Goal: Complete application form: Complete application form

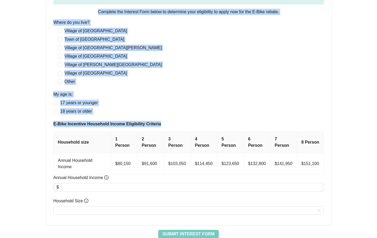
scroll to position [259, 0]
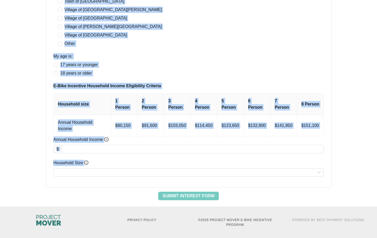
drag, startPoint x: 381, startPoint y: 32, endPoint x: 378, endPoint y: 161, distance: 128.9
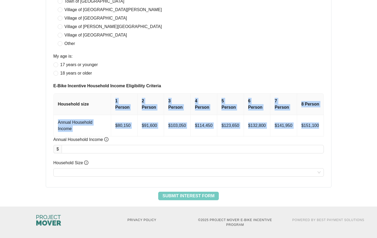
drag, startPoint x: 322, startPoint y: 124, endPoint x: 112, endPoint y: 102, distance: 210.6
click at [112, 102] on table "Household size 1 Person 2 Person 3 Person 4 Person 5 Person 6 Person 7 Person 8…" at bounding box center [189, 115] width 270 height 43
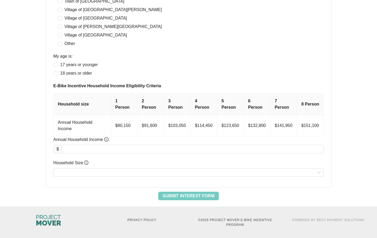
click at [128, 110] on th "1 Person" at bounding box center [124, 104] width 26 height 21
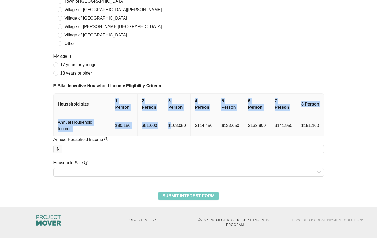
drag, startPoint x: 116, startPoint y: 101, endPoint x: 169, endPoint y: 126, distance: 58.6
click at [169, 126] on table "Household size 1 Person 2 Person 3 Person 4 Person 5 Person 6 Person 7 Person 8…" at bounding box center [189, 115] width 270 height 43
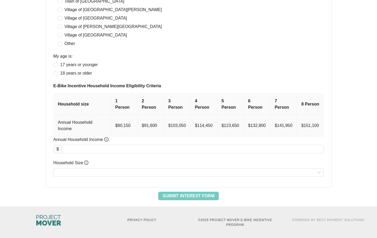
click at [174, 122] on td "$103,050" at bounding box center [177, 125] width 27 height 21
click at [127, 125] on td "$80,150" at bounding box center [124, 125] width 26 height 21
copy td "80,150"
click at [309, 124] on td "$151,100" at bounding box center [310, 125] width 27 height 21
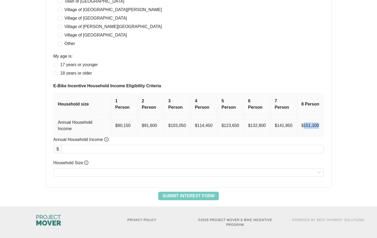
click at [309, 124] on td "$151,100" at bounding box center [310, 125] width 27 height 21
copy td "$151,100"
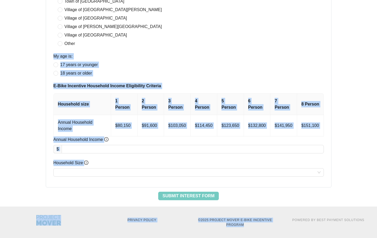
drag, startPoint x: 381, startPoint y: 139, endPoint x: 380, endPoint y: 214, distance: 74.6
